Goal: Check status

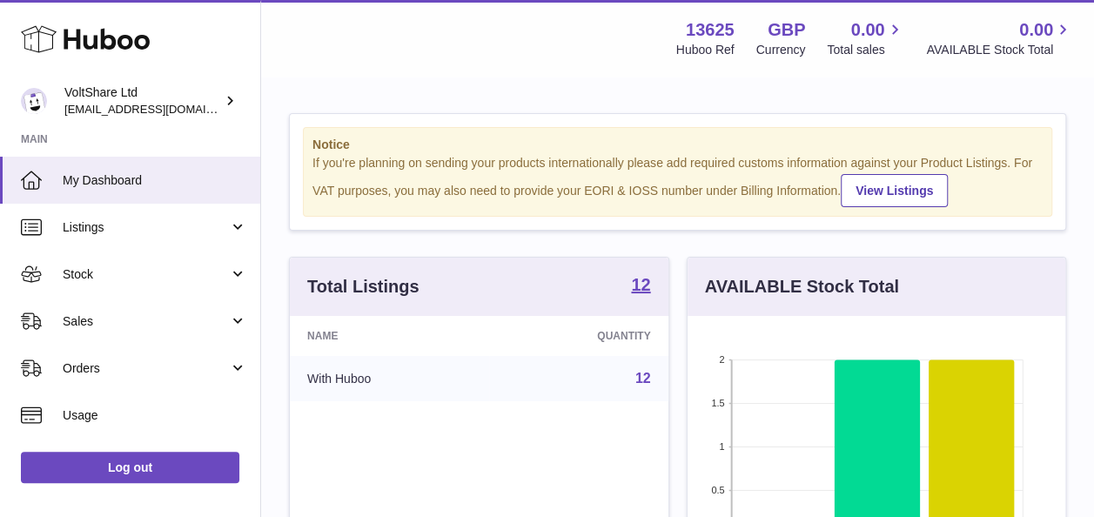
scroll to position [272, 385]
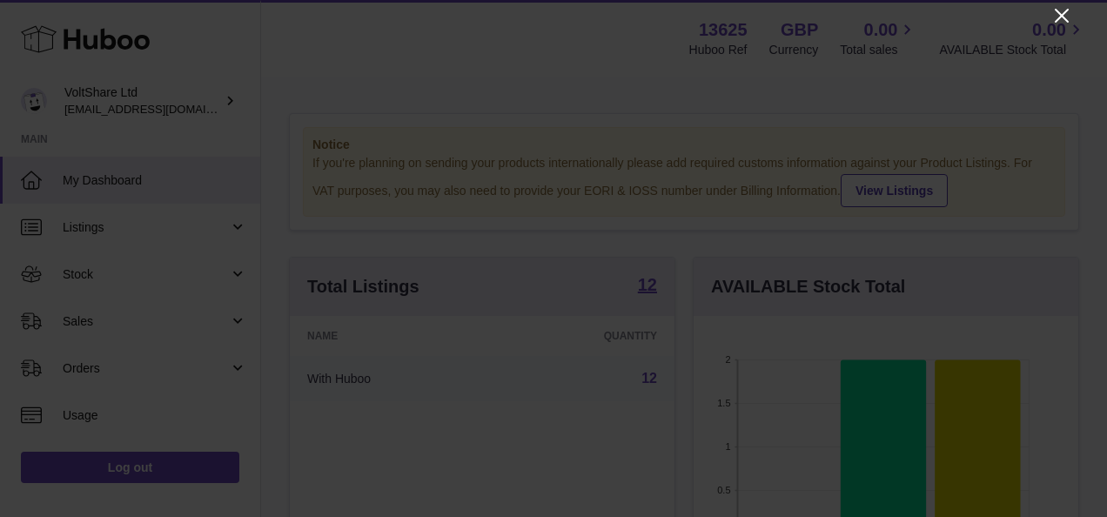
click at [1060, 23] on icon "Close" at bounding box center [1061, 15] width 21 height 21
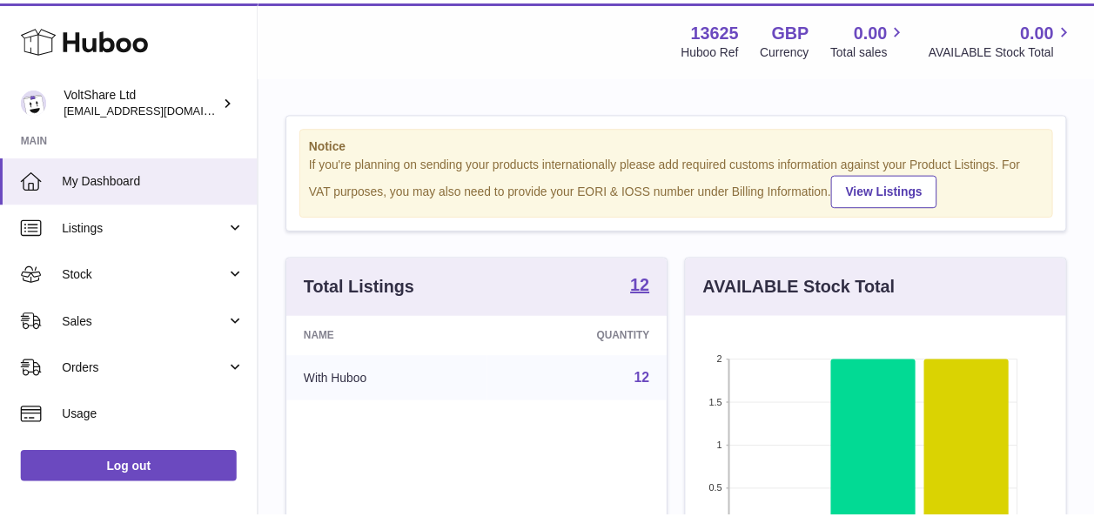
scroll to position [870032, 869924]
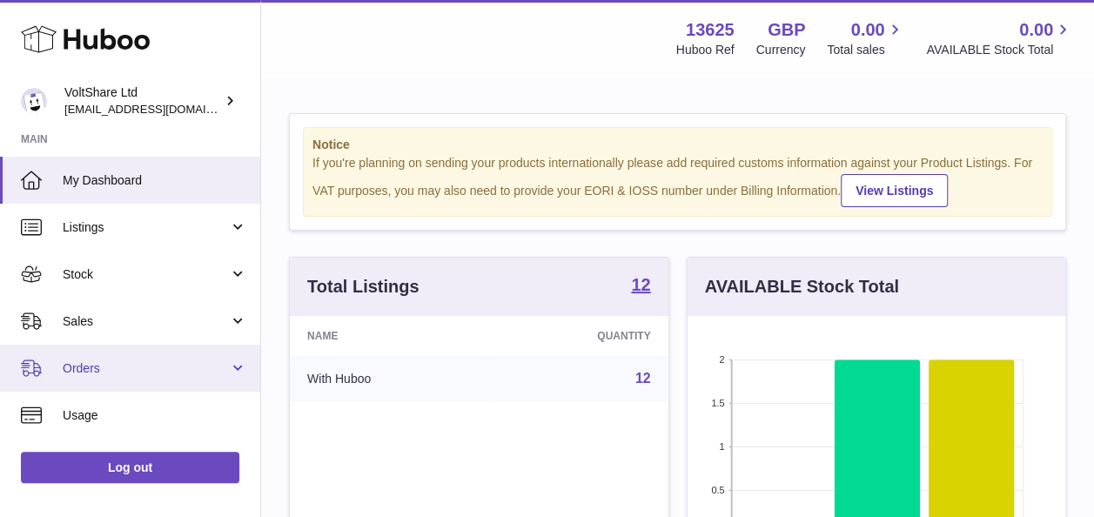
click at [177, 365] on span "Orders" at bounding box center [146, 368] width 166 height 17
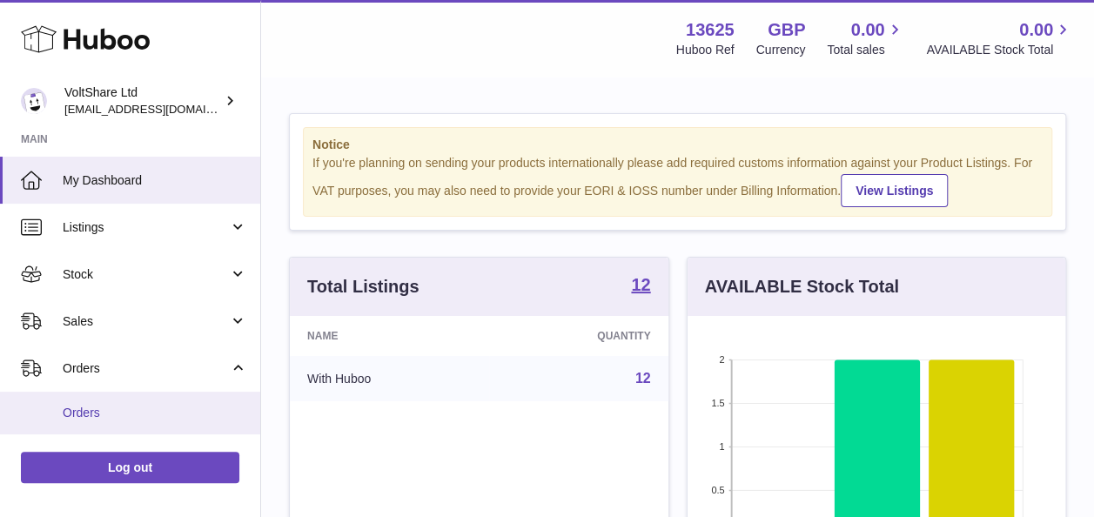
click at [139, 406] on span "Orders" at bounding box center [155, 413] width 185 height 17
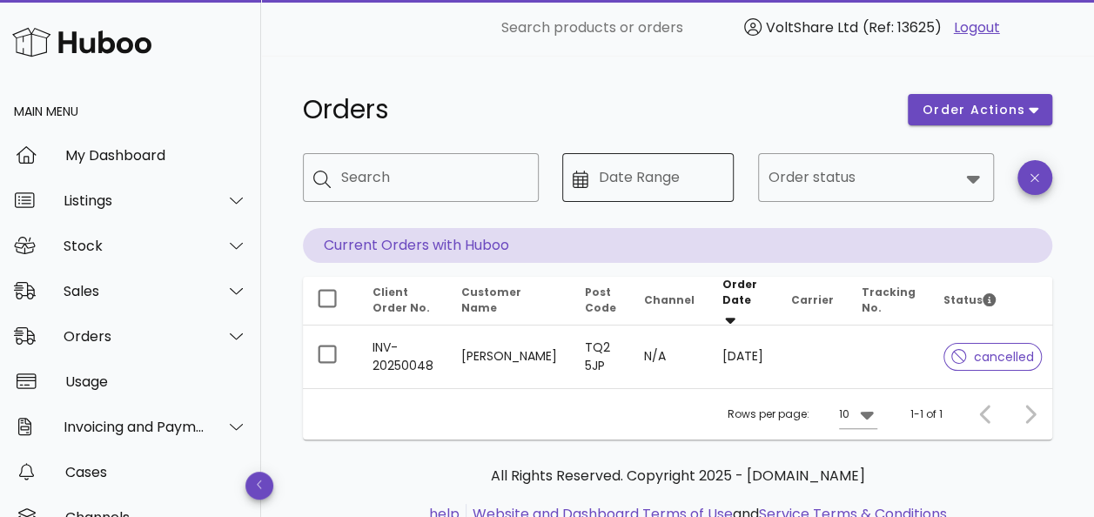
click at [693, 186] on input "Date Range" at bounding box center [661, 178] width 125 height 28
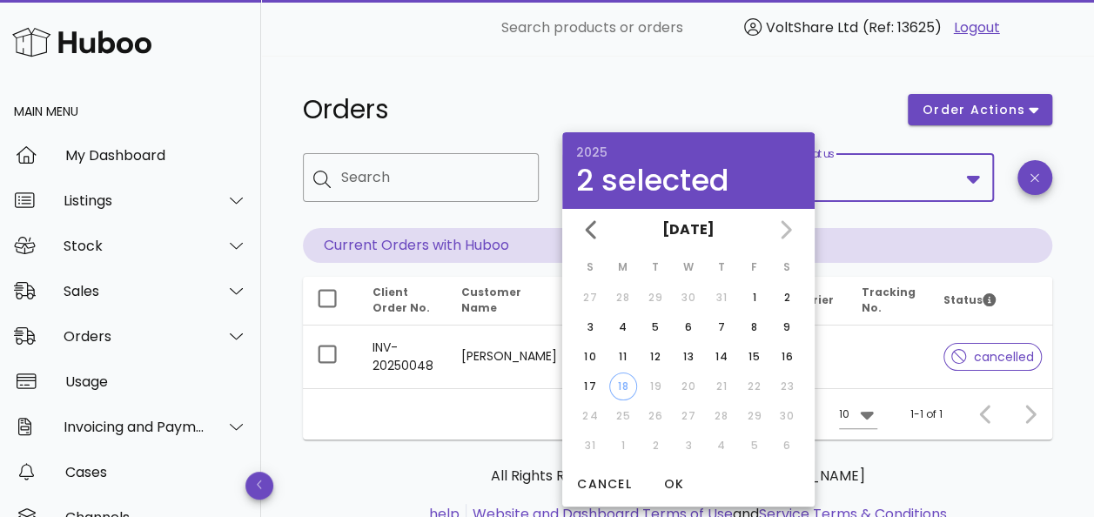
click at [931, 177] on input "Order status" at bounding box center [863, 178] width 191 height 28
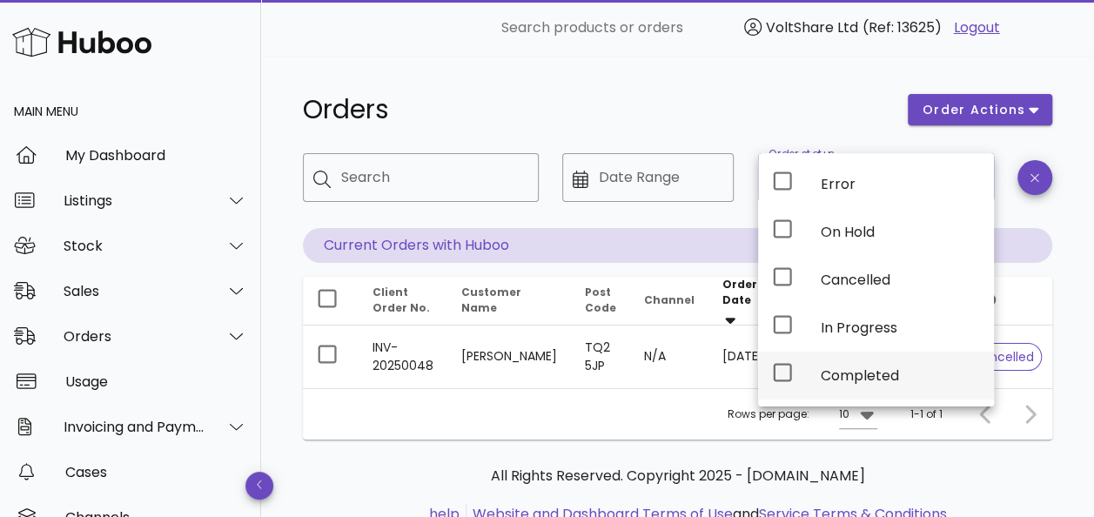
click at [842, 367] on div "Completed" at bounding box center [900, 375] width 159 height 17
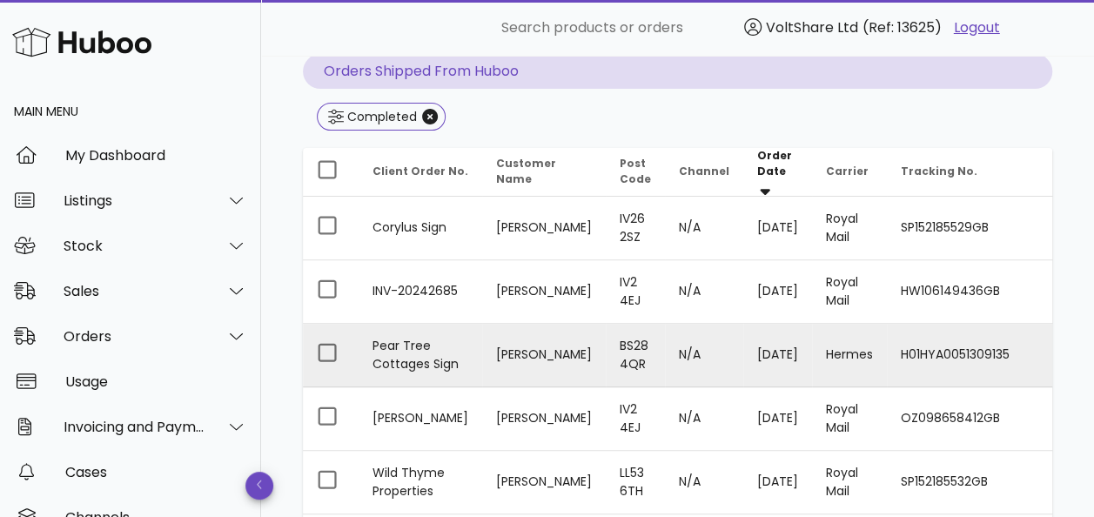
scroll to position [435, 0]
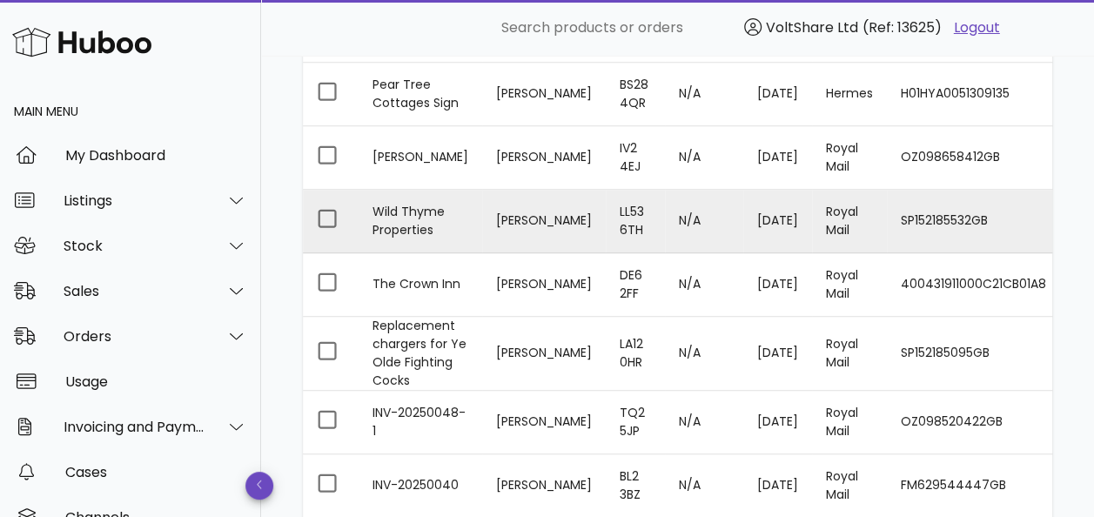
click at [936, 211] on td "SP152185532GB" at bounding box center [973, 222] width 173 height 64
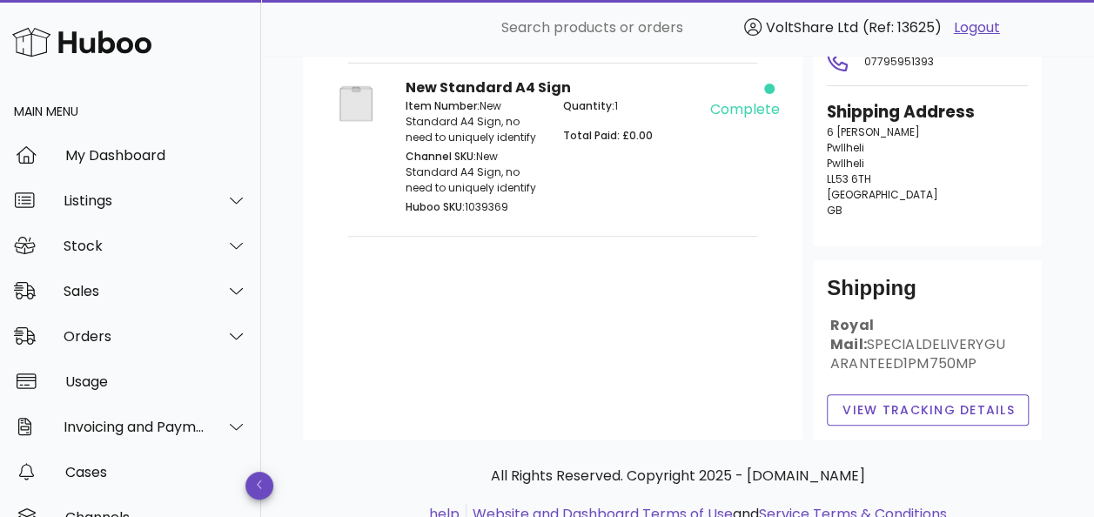
scroll to position [291, 0]
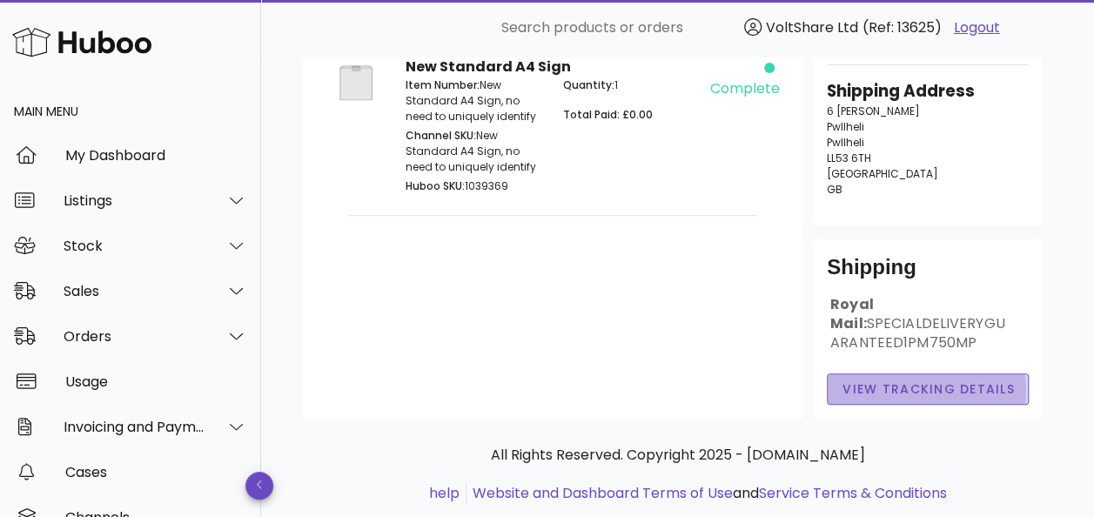
click at [943, 380] on span "View Tracking details" at bounding box center [928, 389] width 173 height 18
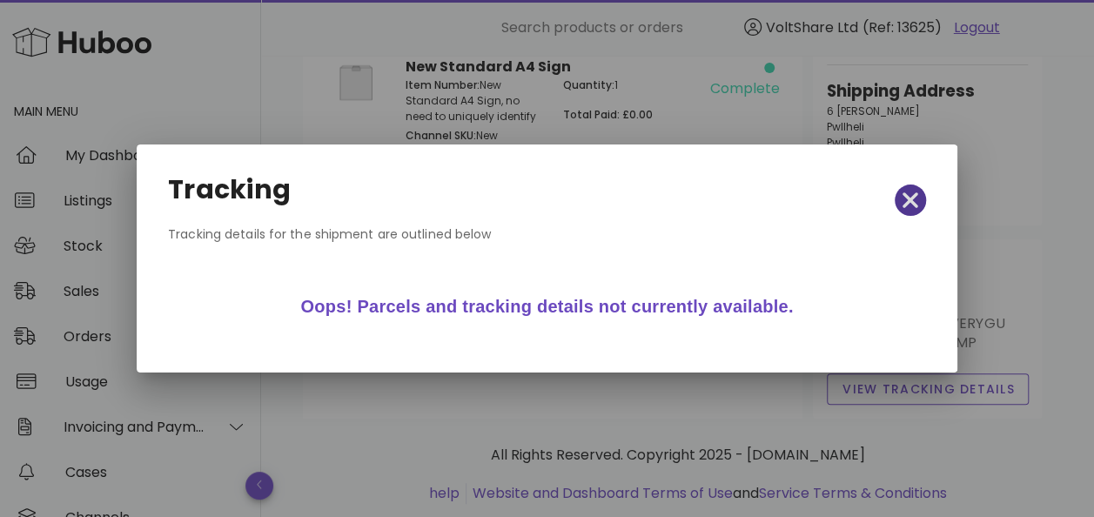
click at [907, 201] on icon "button" at bounding box center [911, 200] width 16 height 16
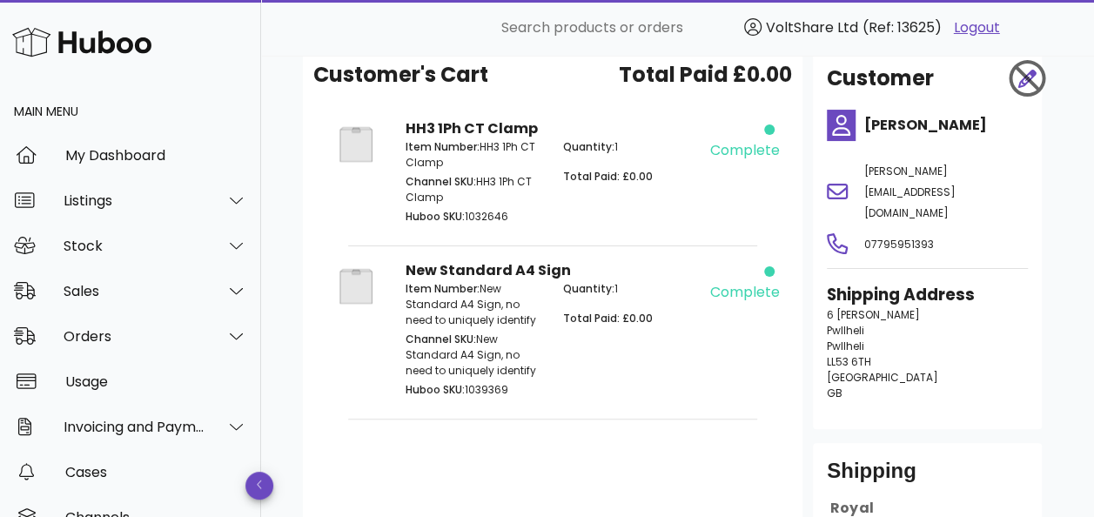
scroll to position [0, 0]
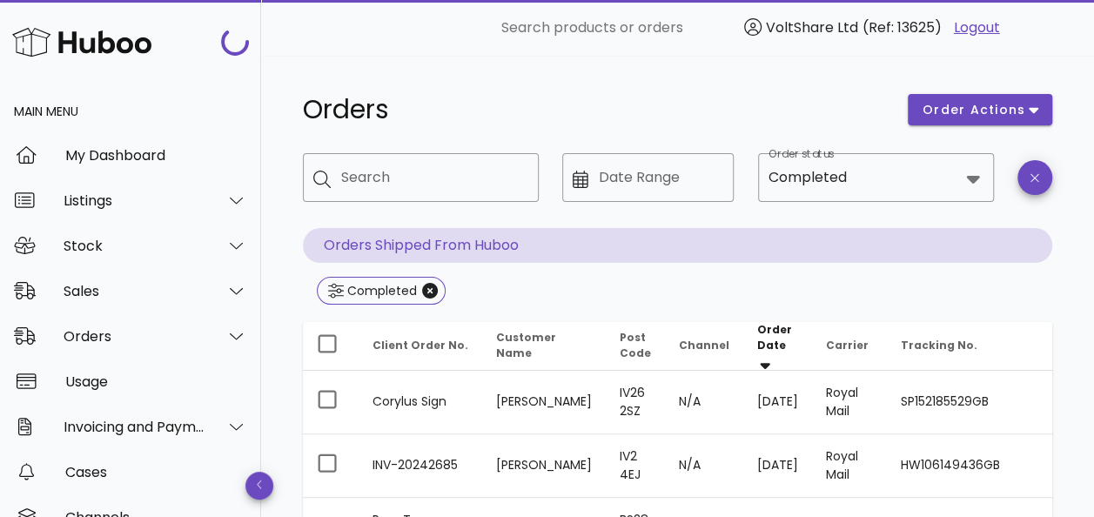
scroll to position [435, 0]
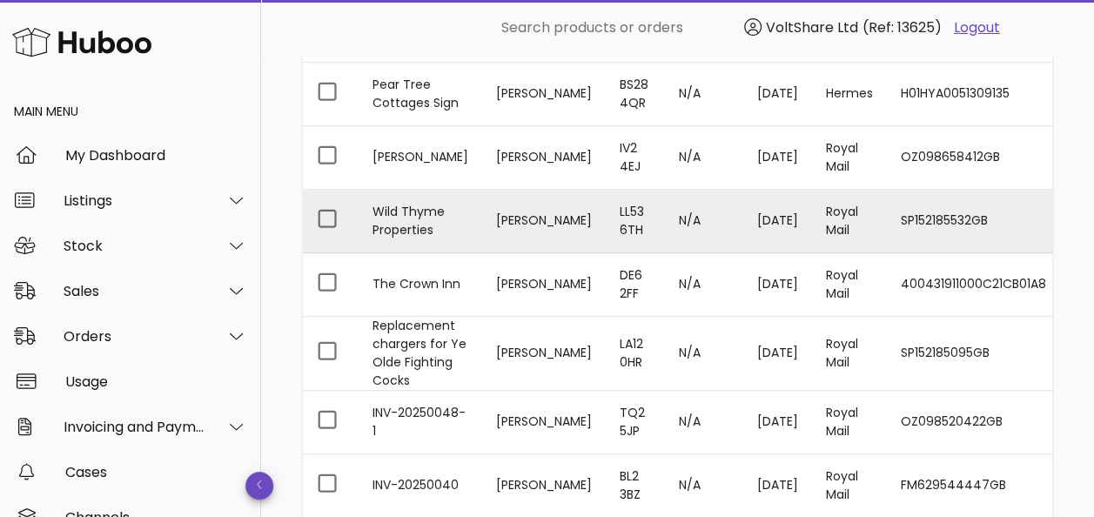
drag, startPoint x: 980, startPoint y: 217, endPoint x: 1018, endPoint y: 220, distance: 38.5
click at [1018, 220] on td "SP152185532GB" at bounding box center [973, 222] width 173 height 64
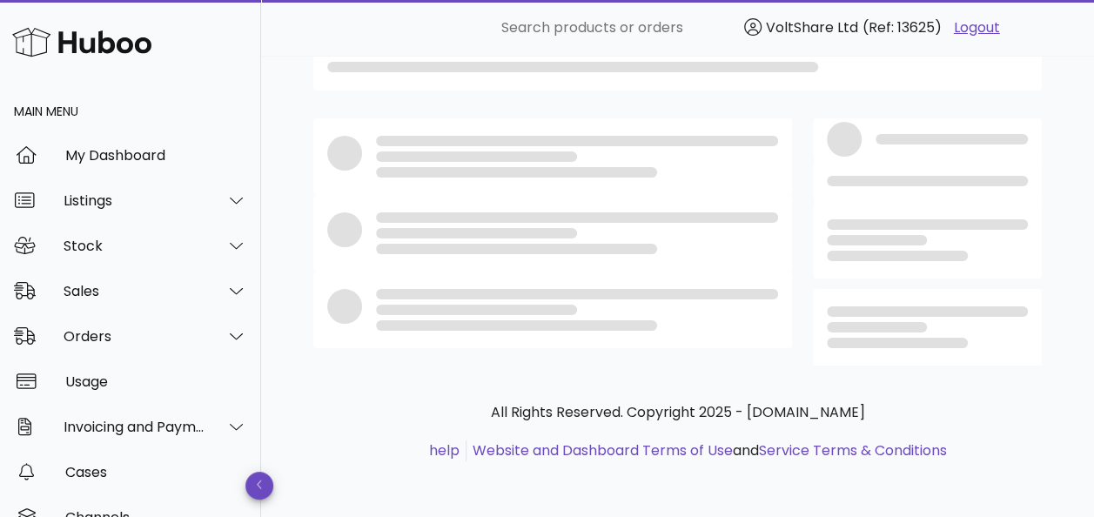
scroll to position [291, 0]
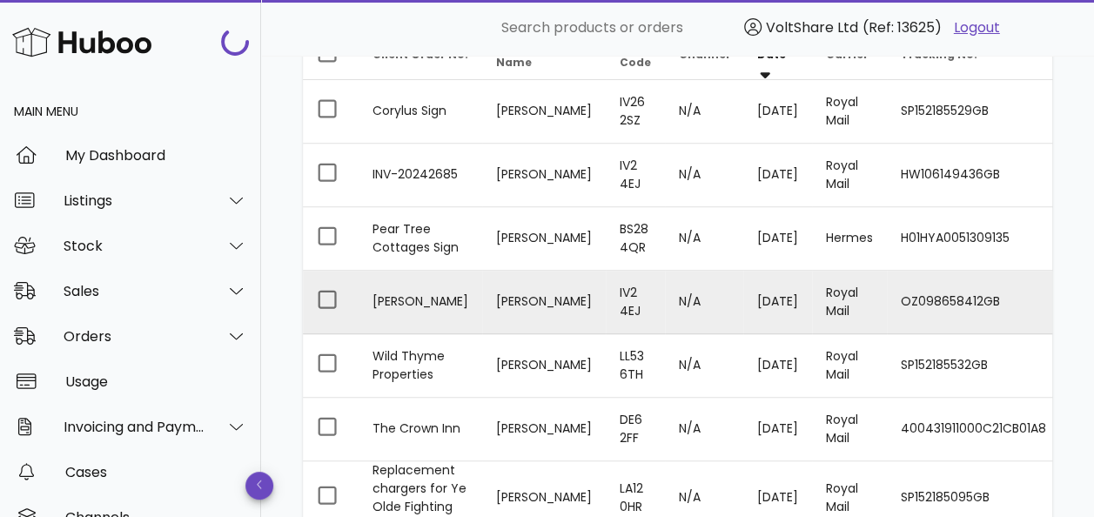
scroll to position [435, 0]
